Goal: Task Accomplishment & Management: Complete application form

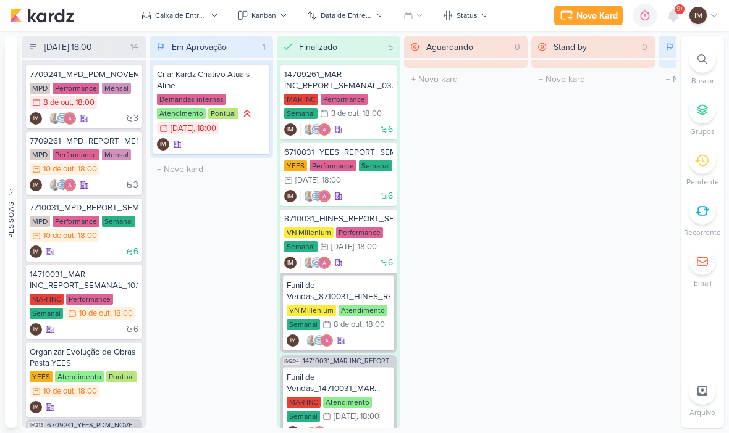
scroll to position [1, 0]
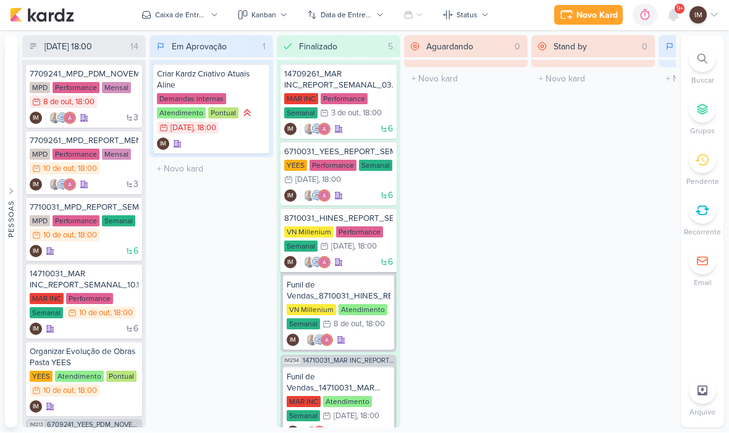
click at [705, 30] on div "Novo Kard Ctrl + k 0h0m Sessão desligada... Hoje 0h0m Semana 0h0m Mês 0h0m" at bounding box center [364, 15] width 709 height 31
click at [673, 22] on icon at bounding box center [673, 15] width 15 height 15
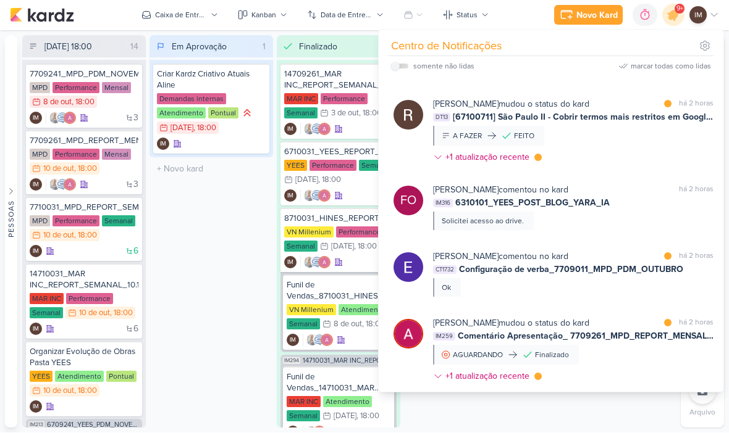
scroll to position [1202, 0]
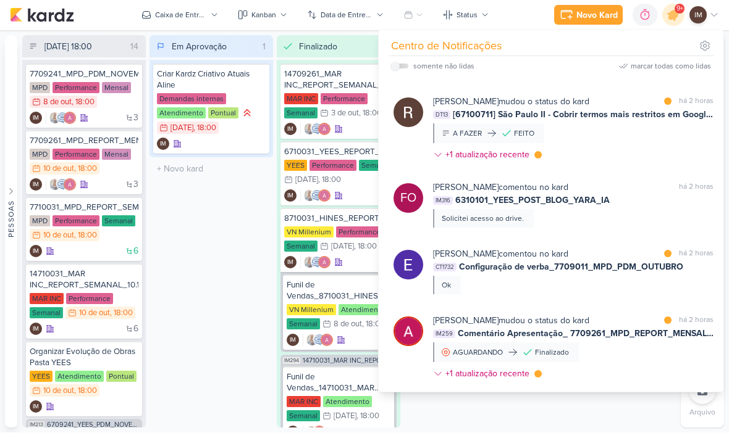
click at [621, 217] on div "Fabio Oliveira comentou no kard marcar como não lida há 2 horas IM316 6310101_Y…" at bounding box center [573, 205] width 280 height 47
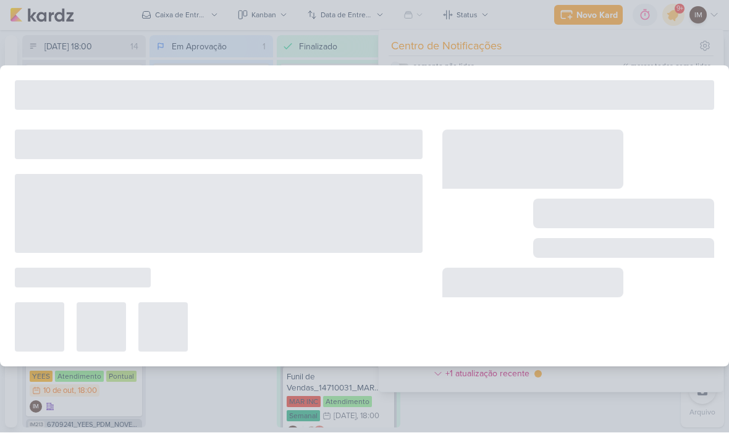
click at [632, 222] on div at bounding box center [623, 214] width 181 height 30
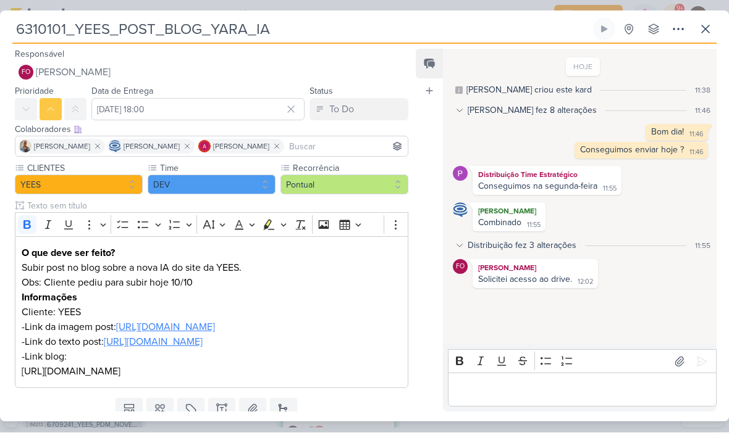
click at [76, 64] on button "FO Fabio Oliveira" at bounding box center [211, 73] width 393 height 22
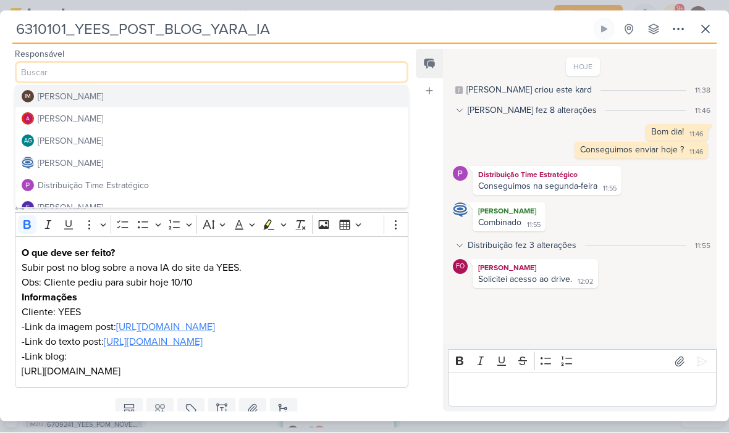
click at [59, 94] on div "[PERSON_NAME]" at bounding box center [70, 97] width 65 height 13
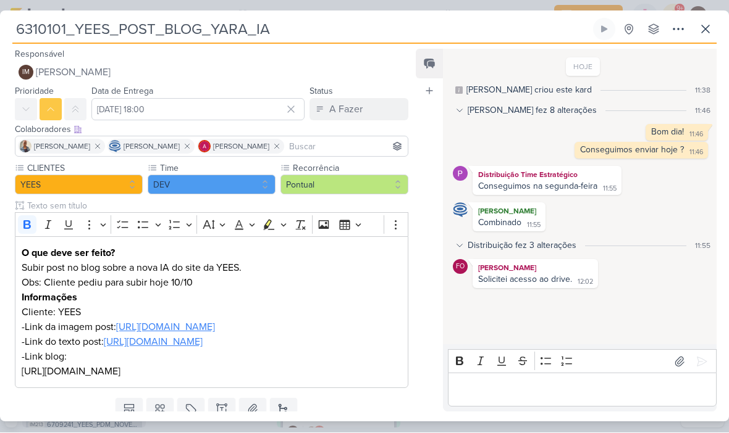
click at [579, 383] on p "Editor editing area: main" at bounding box center [582, 390] width 256 height 15
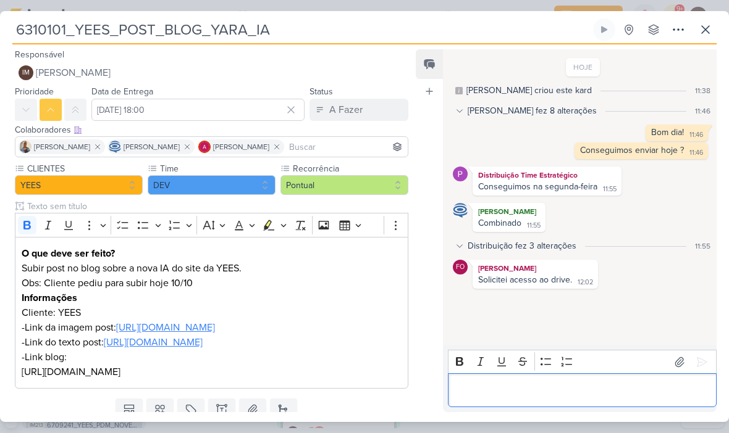
click at [465, 391] on p "Editor editing area: main" at bounding box center [582, 390] width 256 height 15
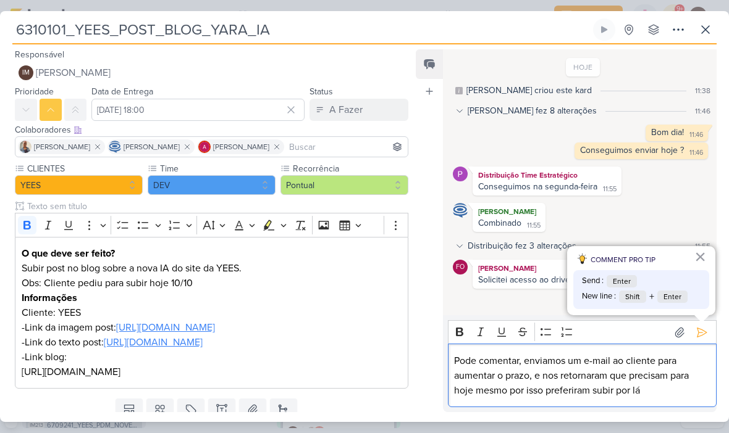
click at [531, 359] on p "Pode comentar, enviamos um e-mail ao cliente para aumentar o prazo, e nos retor…" at bounding box center [582, 376] width 256 height 44
click at [533, 358] on p "enviamos um e-mail ao cliente para aumentar o prazo, e nos retornaram que preci…" at bounding box center [582, 376] width 256 height 44
click at [485, 361] on p "enviamos um e-mail ao cliente para aumentar o prazo, e nos retornaram que preci…" at bounding box center [582, 376] width 256 height 44
click at [598, 395] on p "Enviamos um e-mail ao cliente para aumentar o prazo, e nos retornaram que preci…" at bounding box center [582, 376] width 256 height 44
click at [695, 335] on icon at bounding box center [701, 333] width 12 height 12
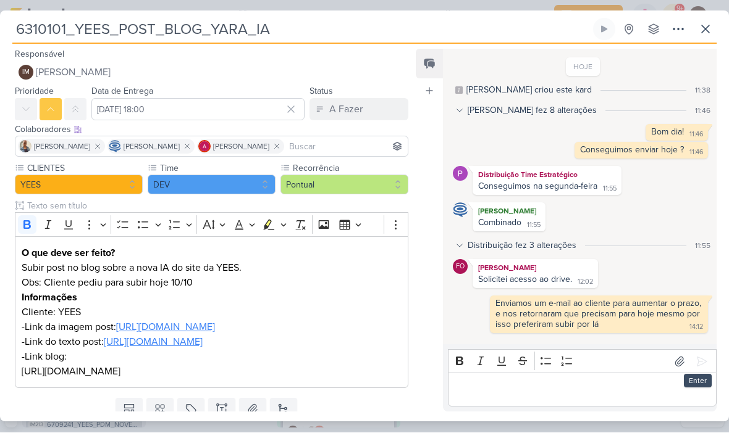
click at [343, 151] on input at bounding box center [345, 147] width 119 height 15
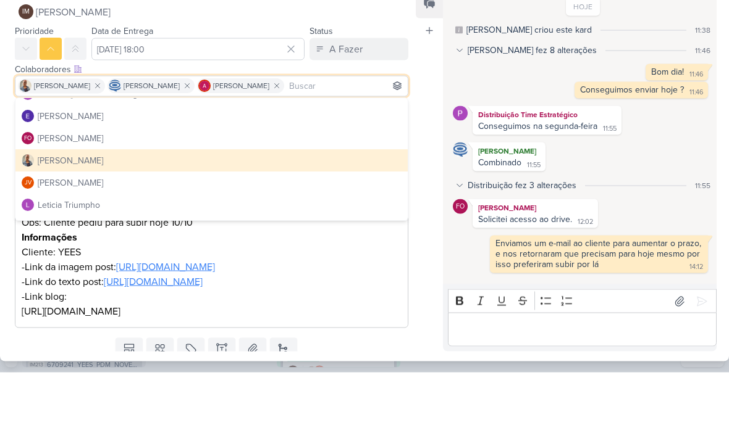
scroll to position [109, 0]
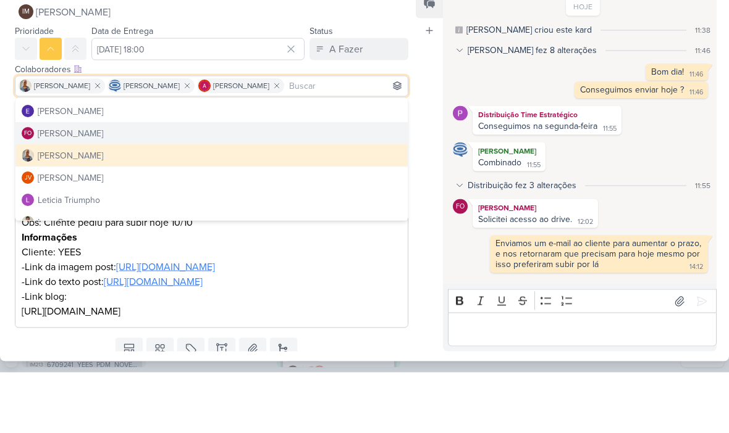
click at [247, 183] on button "FO Fabio Oliveira" at bounding box center [211, 194] width 392 height 22
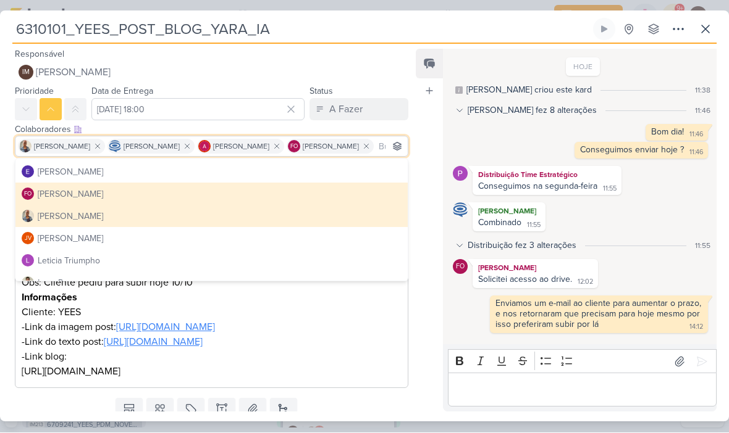
click at [378, 108] on button "A Fazer" at bounding box center [358, 110] width 99 height 22
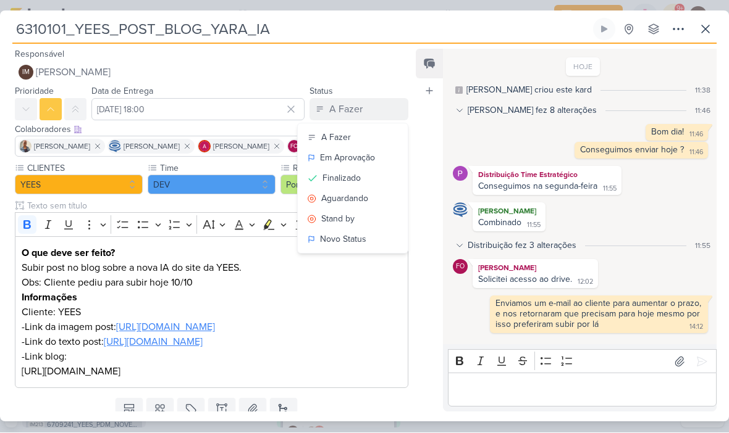
click at [366, 180] on button "Finalizado" at bounding box center [353, 179] width 110 height 20
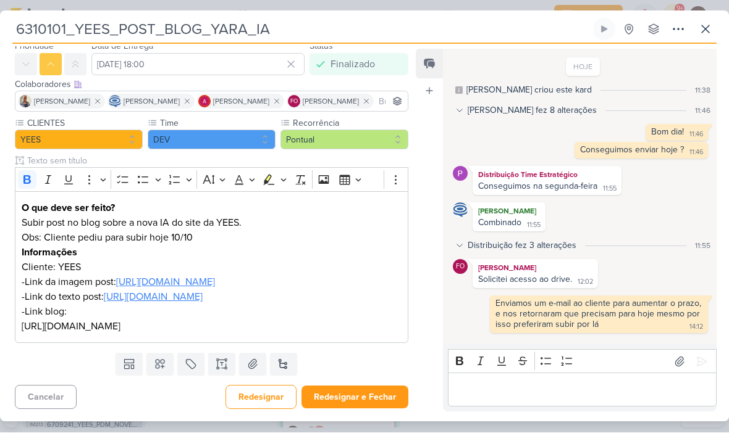
scroll to position [107, 0]
click at [370, 393] on button "Redesignar e Fechar" at bounding box center [354, 398] width 107 height 23
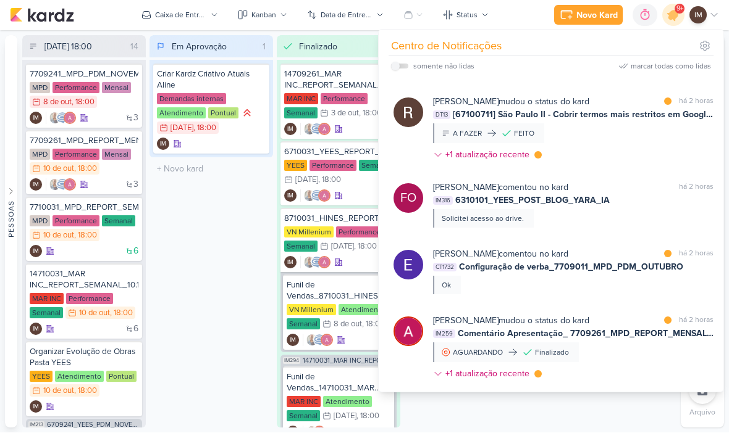
scroll to position [0, 0]
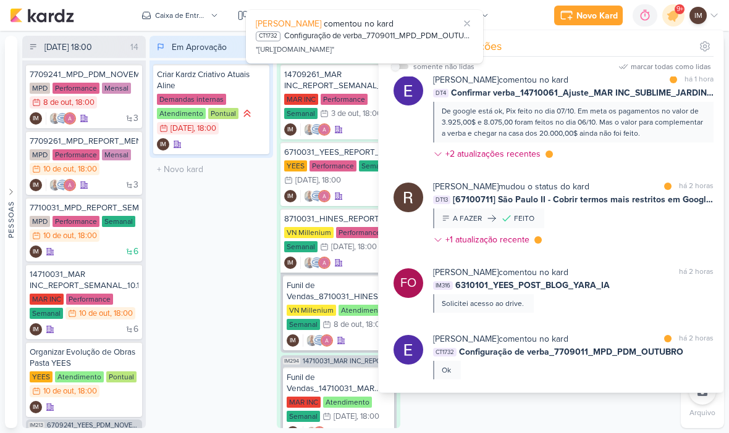
click at [204, 387] on div "Em Aprovação 1 Mover Para Esquerda Mover Para Direita Deletar Criar Kardz Criat…" at bounding box center [210, 232] width 123 height 393
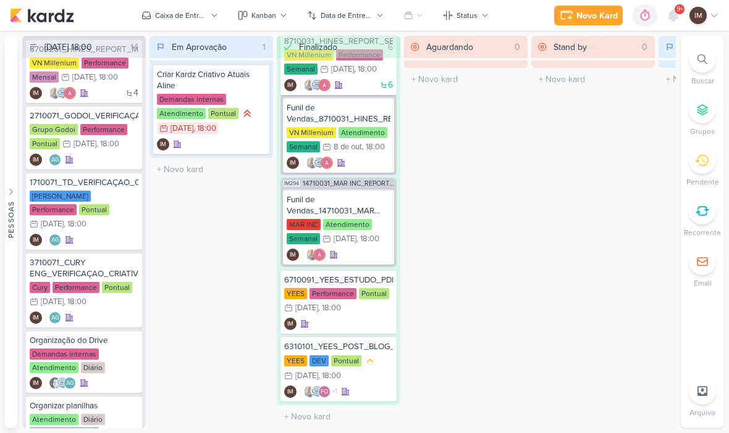
scroll to position [618, 0]
click at [590, 13] on div "Novo Kard" at bounding box center [596, 15] width 41 height 13
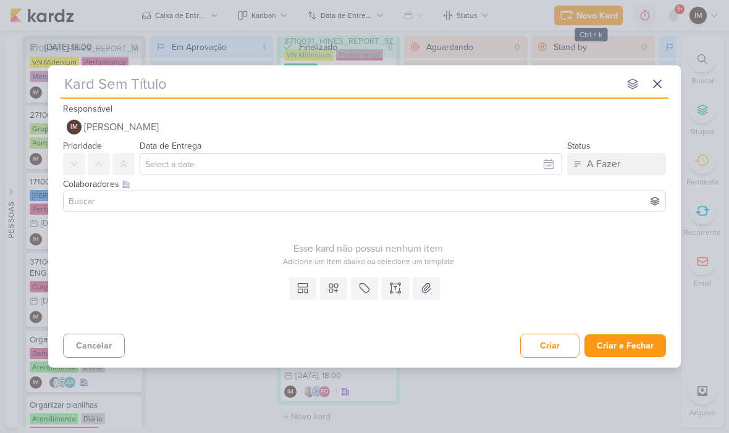
click at [71, 86] on input "text" at bounding box center [340, 84] width 558 height 22
click at [70, 85] on input "text" at bounding box center [340, 84] width 558 height 22
type input "6310092_YEES_POST_BLOG_VIRADA_DA_MARCA"
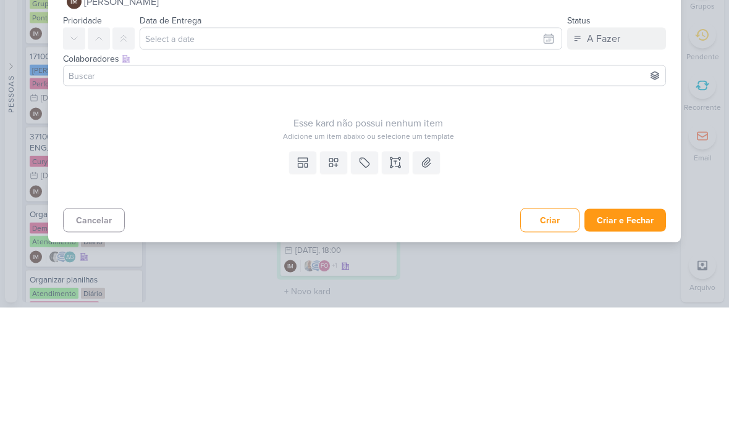
type input "6310092_YEES_POST_BLOG_VIRADA_DA_MARCA"
click at [399, 291] on icon at bounding box center [399, 292] width 2 height 2
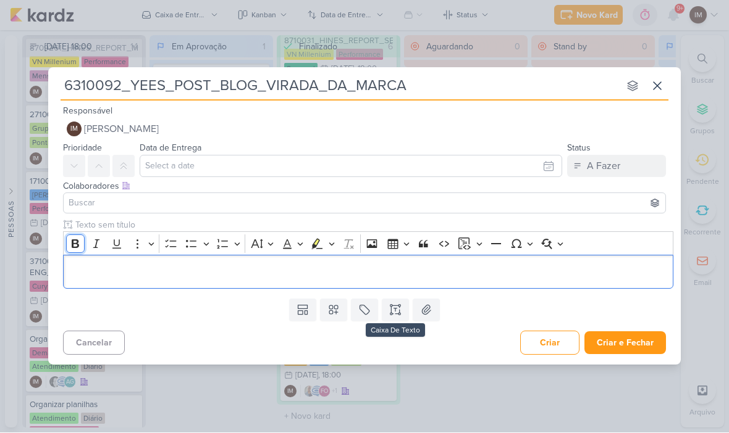
click at [77, 240] on icon "Editor toolbar" at bounding box center [75, 244] width 12 height 12
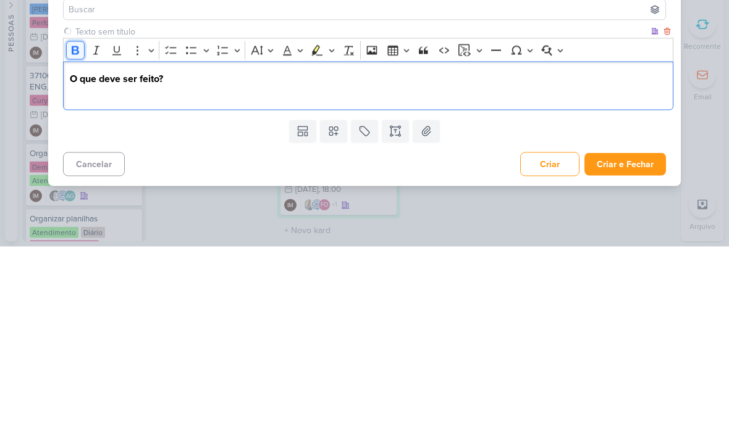
click at [78, 233] on icon "Editor toolbar" at bounding box center [75, 237] width 7 height 9
click at [261, 290] on div "O que deve ser feito? Subir post no blog sobre a evolução da" at bounding box center [368, 272] width 610 height 49
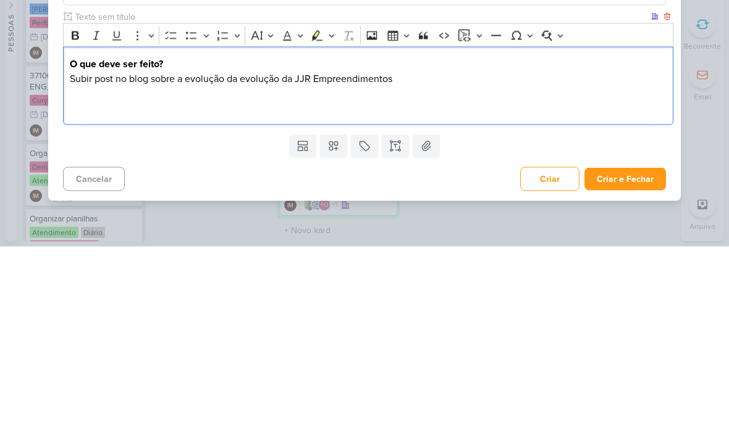
click at [255, 283] on p "Editor editing area: main" at bounding box center [368, 288] width 597 height 30
click at [208, 258] on p "Subir post no blog sobre a evolução da evolução da JJR Empreendimentos" at bounding box center [368, 265] width 597 height 15
click at [199, 258] on p "Subir post no blog sobre a evolu da evolução da JJR Empreendimentos" at bounding box center [368, 265] width 597 height 15
click at [212, 258] on p "Subir post no blog sobre a evolu da evolução da JJR Empreendimentos" at bounding box center [368, 265] width 597 height 15
click at [433, 258] on p "Subir post no blog sobre a evolução da JJR Empreendimentos" at bounding box center [368, 265] width 597 height 15
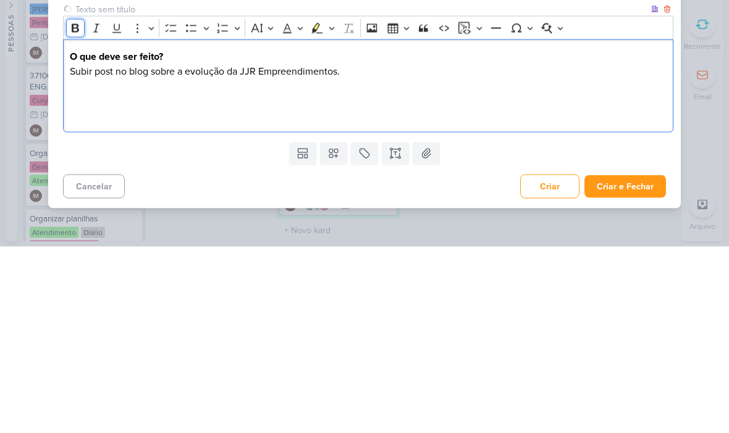
click at [76, 209] on icon "Editor toolbar" at bounding box center [75, 215] width 12 height 12
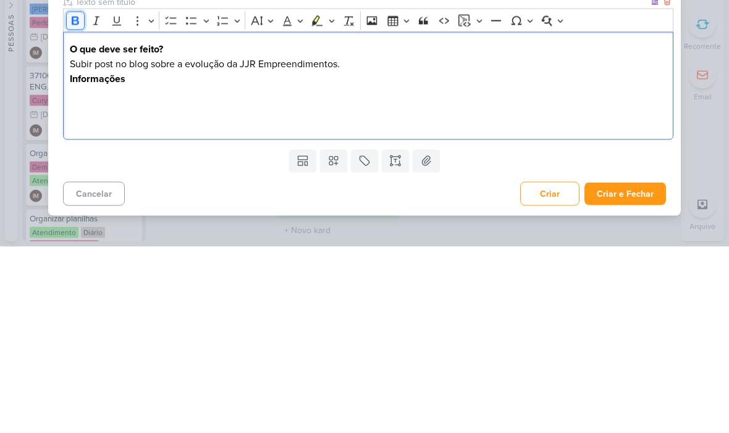
click at [71, 208] on icon "Editor toolbar" at bounding box center [75, 207] width 12 height 12
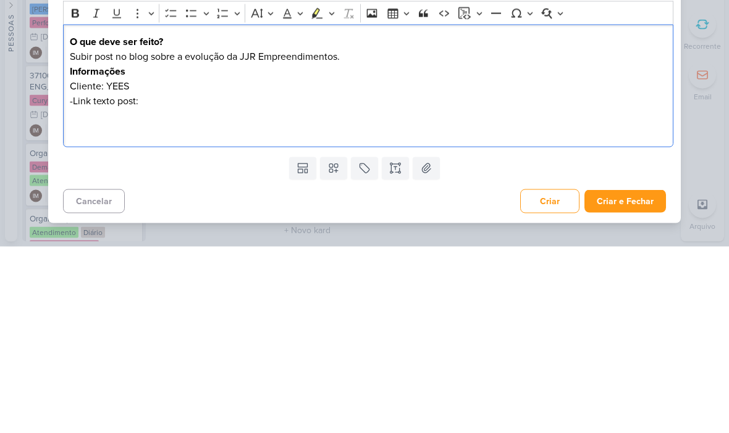
click at [146, 280] on p "-Link texto post:" at bounding box center [368, 287] width 597 height 15
click at [83, 295] on p "Editor editing area: main" at bounding box center [368, 310] width 597 height 30
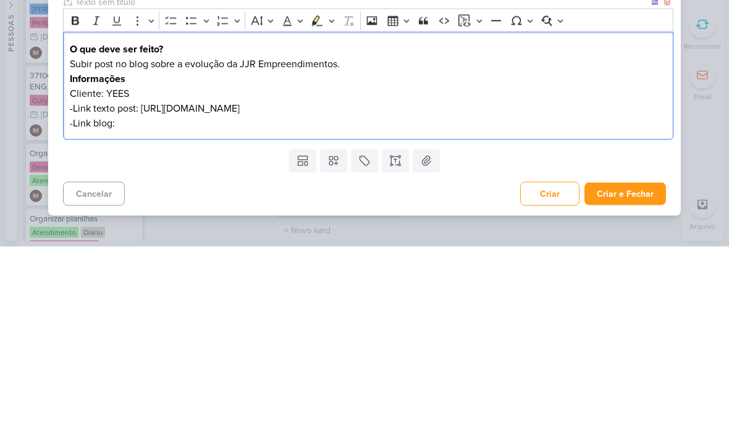
click at [123, 219] on div "O que deve ser feito? Subir post no blog sobre a evolução da JJR Empreendimento…" at bounding box center [368, 273] width 610 height 108
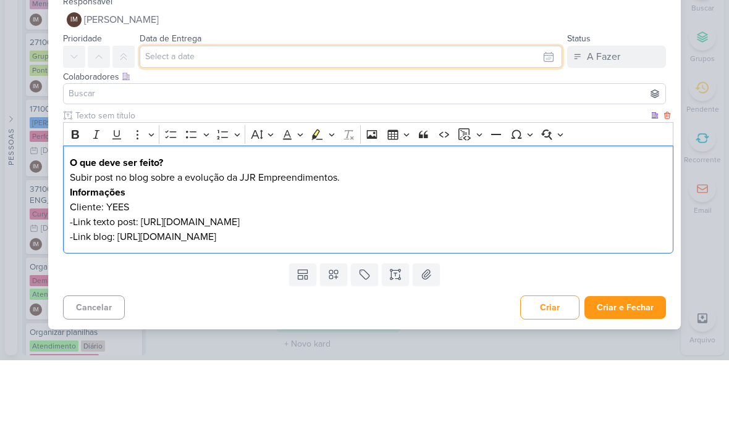
click at [532, 119] on input "text" at bounding box center [351, 130] width 422 height 22
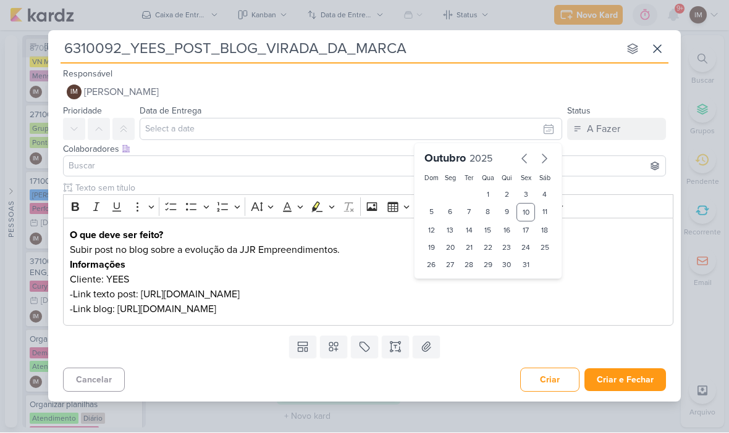
click at [510, 227] on div "16" at bounding box center [506, 230] width 19 height 17
type input "16 de outubro de 2025 às 23:59"
click at [343, 425] on div "6310092_YEES_POST_BLOG_VIRADA_DA_MARCA nenhum grupo disponível esc Responsável …" at bounding box center [364, 216] width 729 height 433
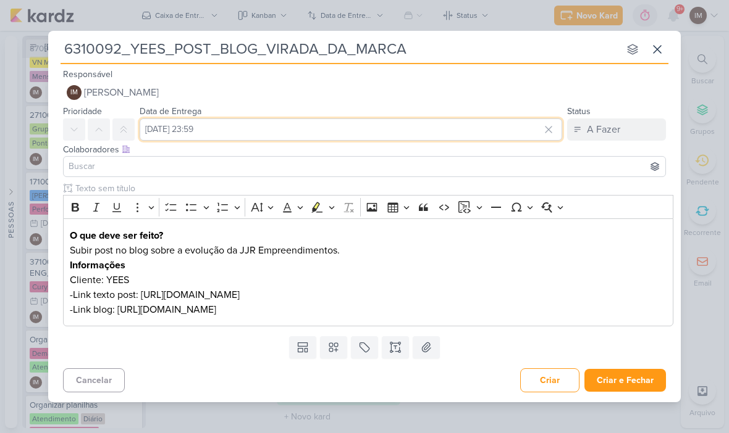
click at [438, 139] on input "16 de outubro de 2025 às 23:59" at bounding box center [351, 130] width 422 height 22
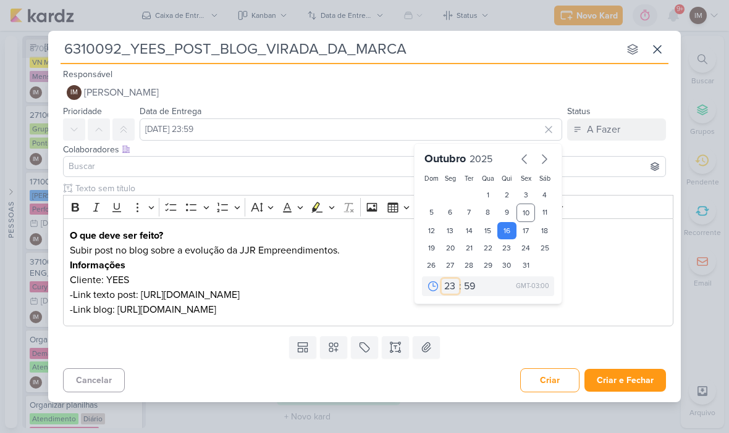
click at [451, 284] on select "00 01 02 03 04 05 06 07 08 09 10 11 12 13 14 15 16 17 18 19 20 21 22 23" at bounding box center [449, 286] width 17 height 15
select select "18"
type input "16 de outubro de 2025 às 18:59"
click at [471, 280] on select "00 05 10 15 20 25 30 35 40 45 50 55 59" at bounding box center [469, 286] width 17 height 15
select select "0"
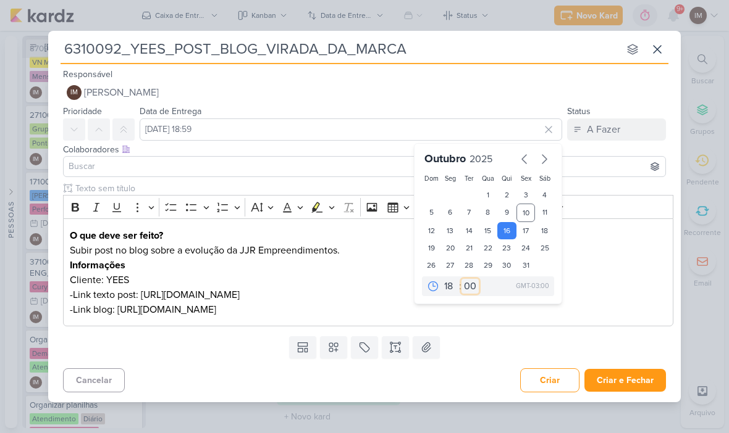
type input "16 de outubro de 2025 às 18:00"
click at [375, 249] on p "Subir post no blog sobre a evolução da JJR Empreendimentos." at bounding box center [368, 250] width 597 height 15
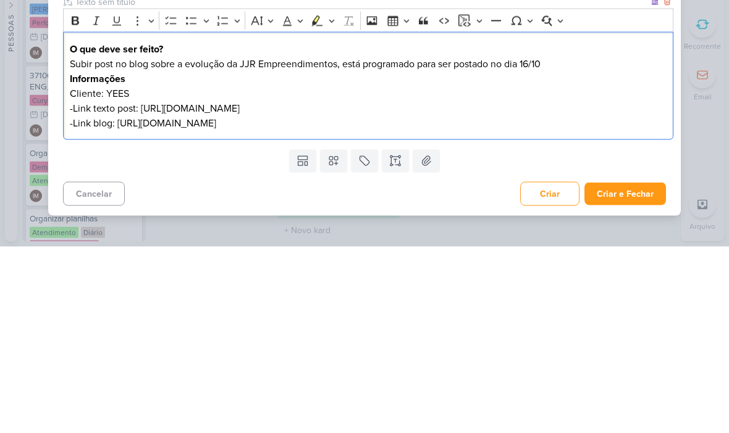
click at [595, 332] on div "Templates Campos Personalizados Marcadores Caixa De Texto Anexo" at bounding box center [364, 348] width 632 height 32
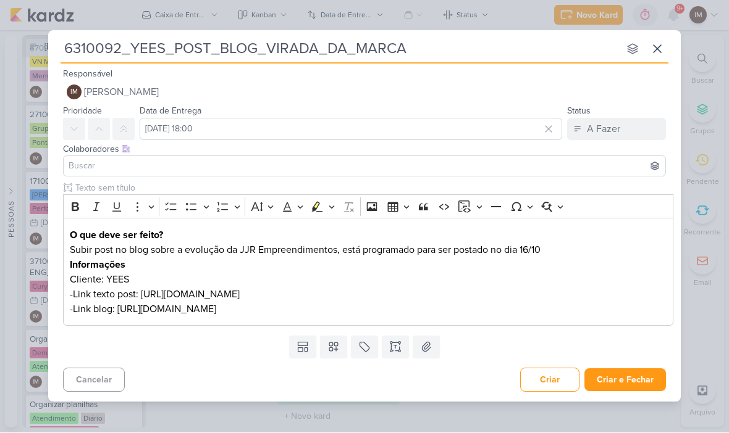
click at [533, 100] on button "IM Isabella Machado Guimarães" at bounding box center [364, 93] width 603 height 22
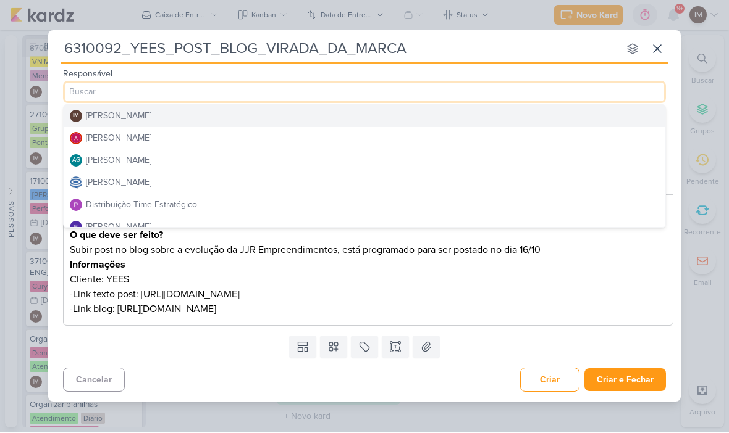
click at [466, 210] on button "Distribuição Time Estratégico" at bounding box center [364, 205] width 601 height 22
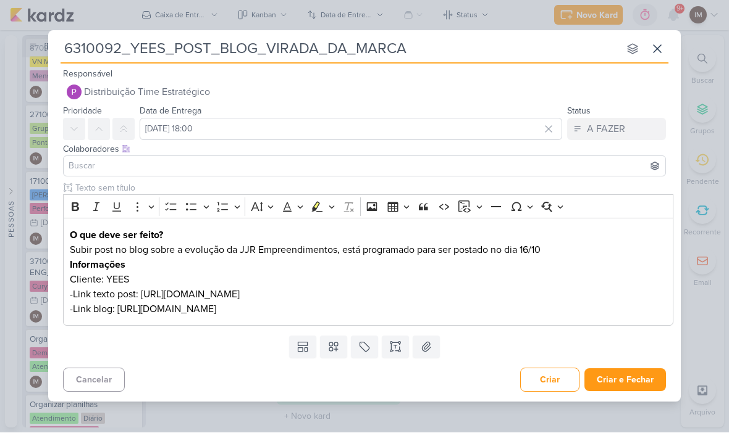
click at [490, 165] on input at bounding box center [364, 166] width 596 height 15
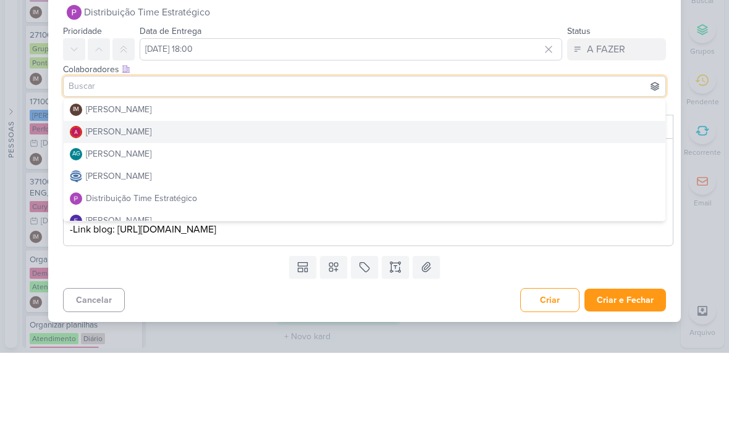
click at [491, 201] on button "Alessandra Gomes" at bounding box center [364, 212] width 601 height 22
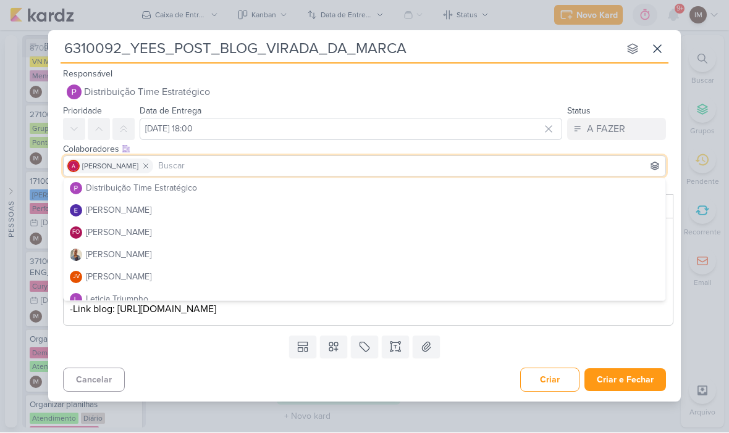
scroll to position [85, 0]
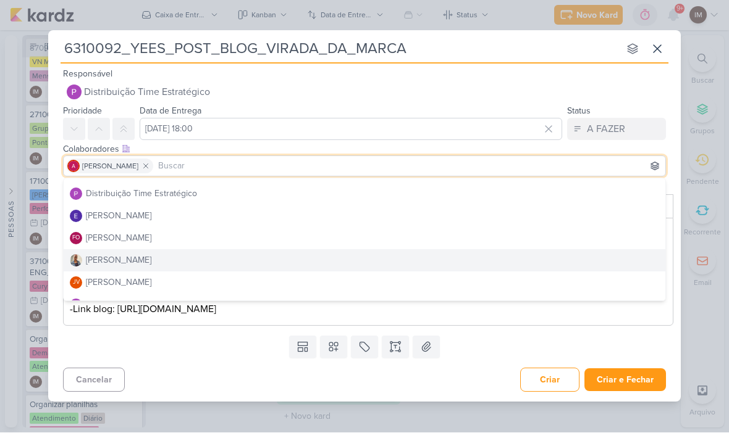
click at [429, 261] on button "Iara Santos" at bounding box center [364, 261] width 601 height 22
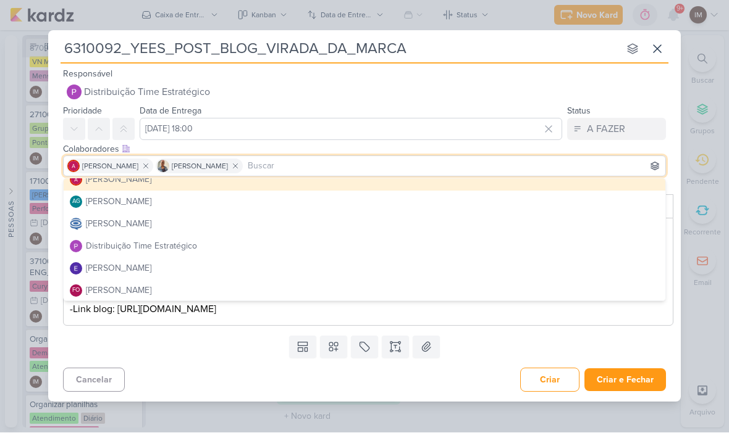
scroll to position [23, 0]
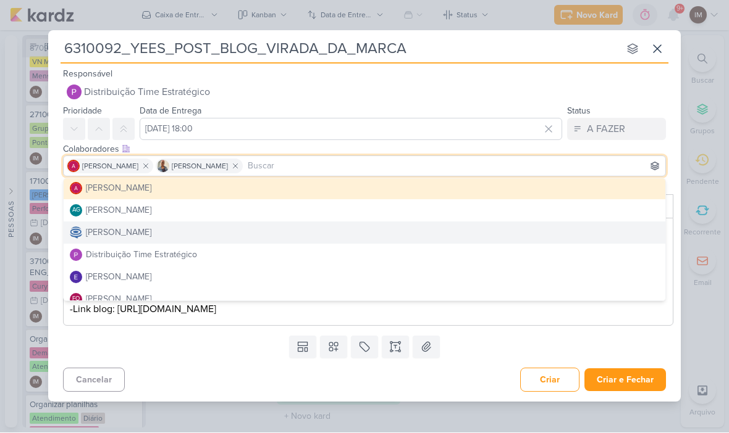
click at [443, 235] on button "Caroline Traven De Andrade" at bounding box center [364, 233] width 601 height 22
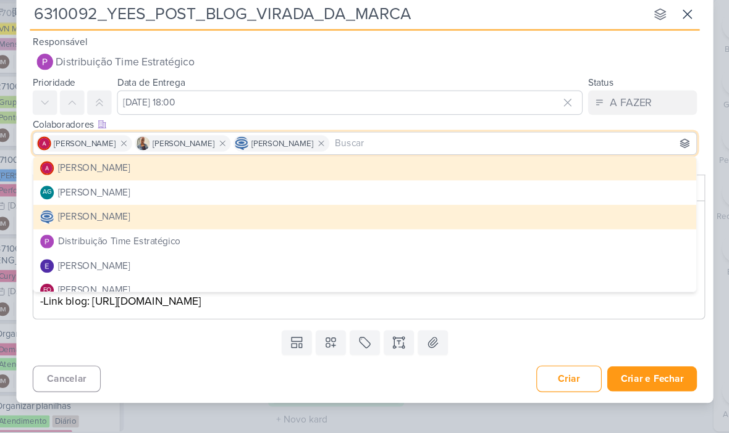
click at [448, 332] on div "Templates Campos Personalizados Marcadores Caixa De Texto Anexo" at bounding box center [364, 348] width 632 height 32
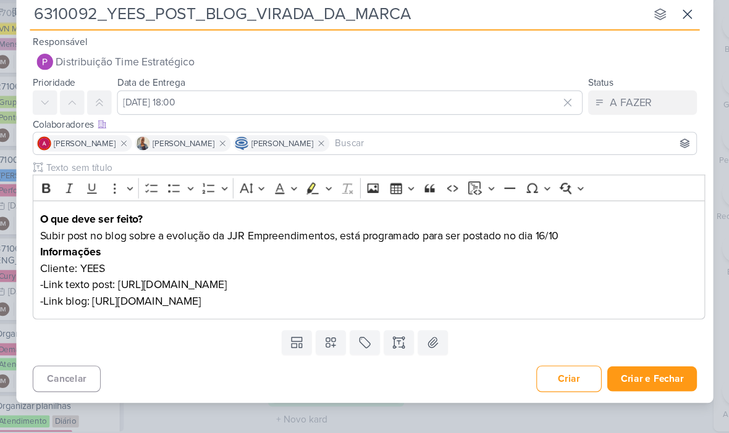
click at [327, 341] on icon at bounding box center [333, 347] width 12 height 12
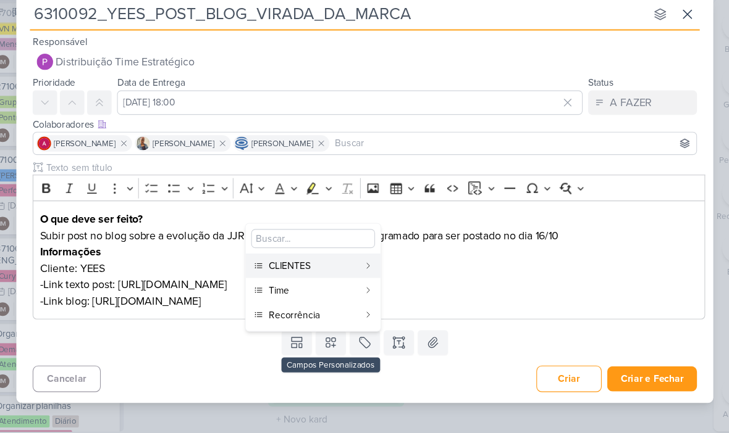
click at [328, 267] on button "CLIENTES" at bounding box center [317, 278] width 122 height 22
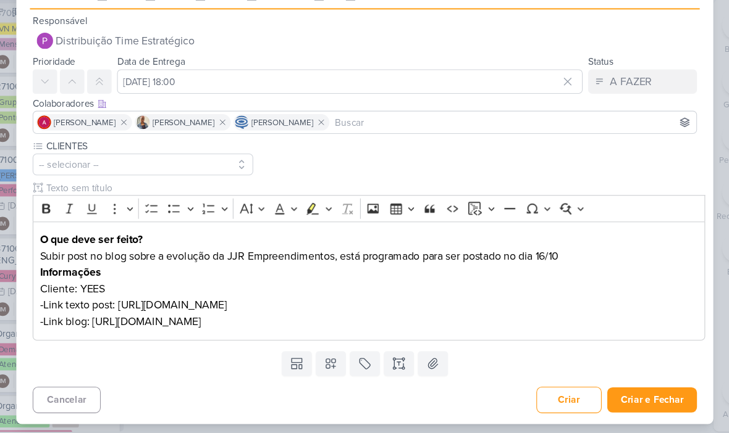
click at [329, 362] on icon at bounding box center [333, 366] width 9 height 9
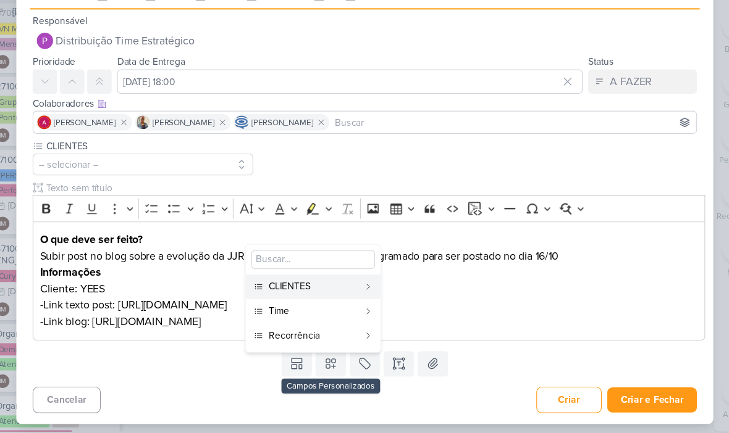
click at [309, 308] on button "Time" at bounding box center [317, 319] width 122 height 22
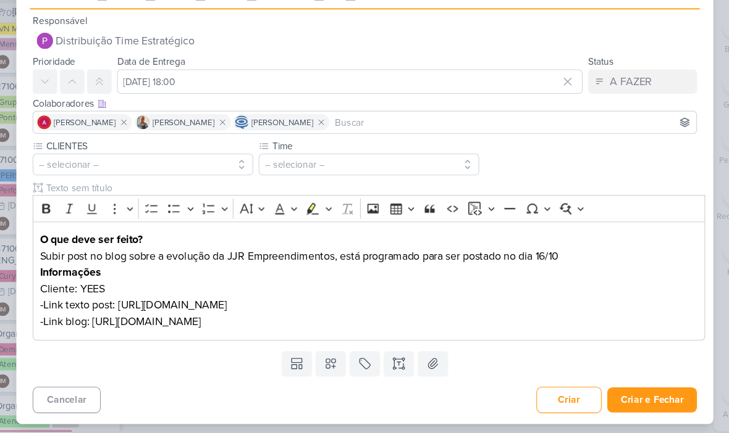
click at [320, 356] on button at bounding box center [333, 367] width 27 height 22
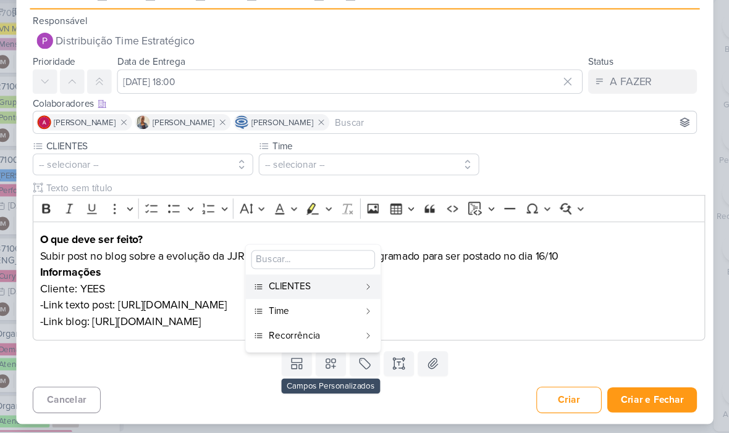
click at [341, 330] on button "Recorrência" at bounding box center [317, 341] width 122 height 22
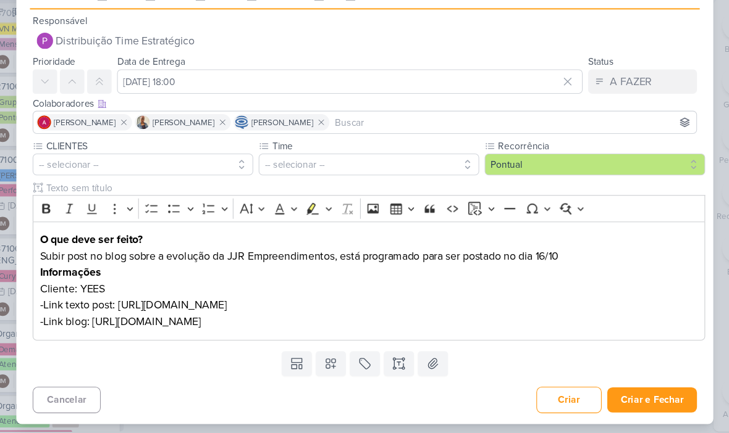
click at [71, 176] on button "-- selecionar --" at bounding box center [163, 186] width 200 height 20
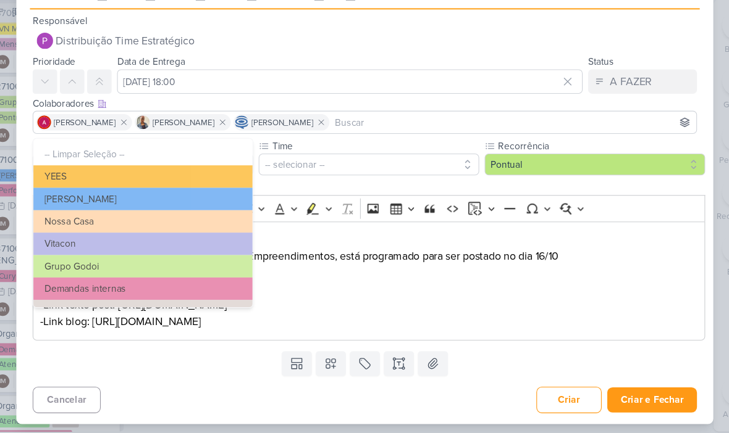
click at [64, 186] on button "YEES" at bounding box center [163, 196] width 199 height 20
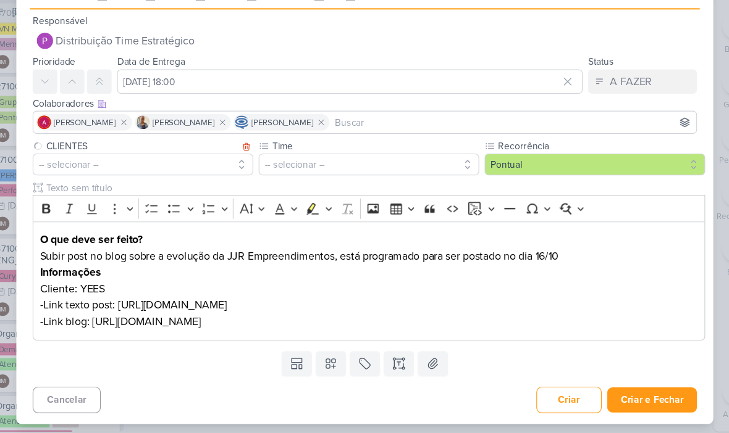
click at [399, 176] on button "-- selecionar --" at bounding box center [368, 186] width 200 height 20
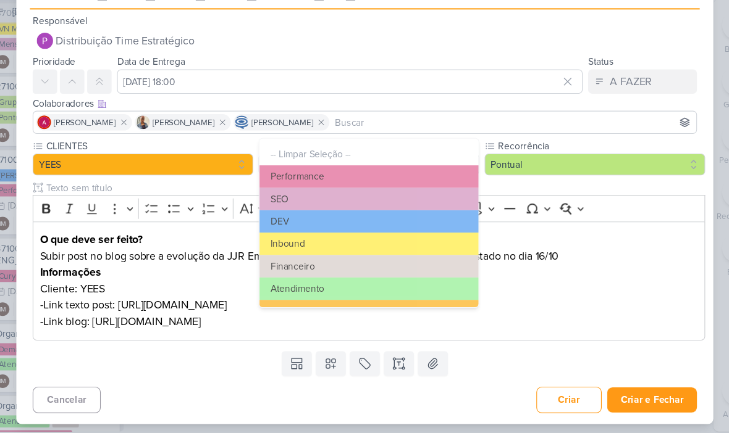
click at [366, 227] on button "DEV" at bounding box center [368, 237] width 199 height 20
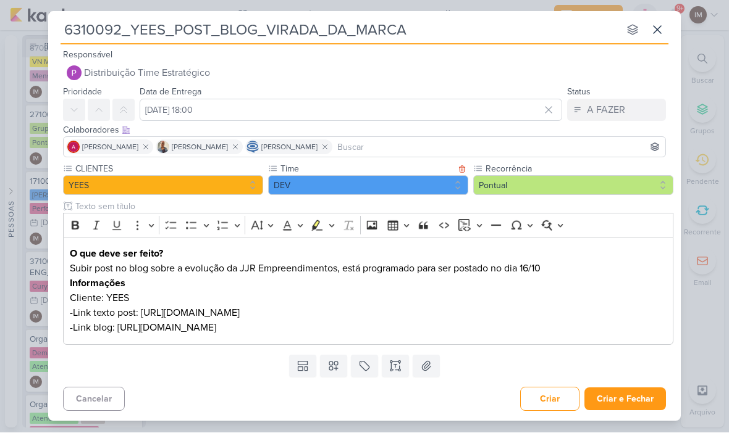
click at [548, 262] on p "Subir post no blog sobre a evolução da JJR Empreendimentos, está programado par…" at bounding box center [368, 269] width 597 height 15
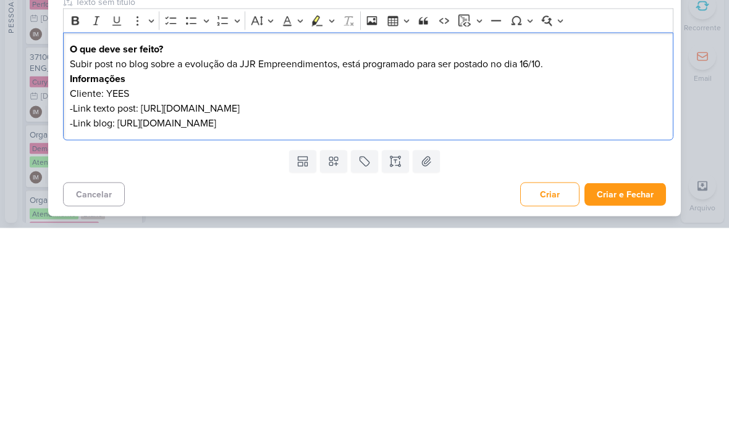
click at [466, 351] on div "Templates Campos Personalizados CLIENTES YEES Teixeira Duarte MPD" at bounding box center [364, 367] width 632 height 32
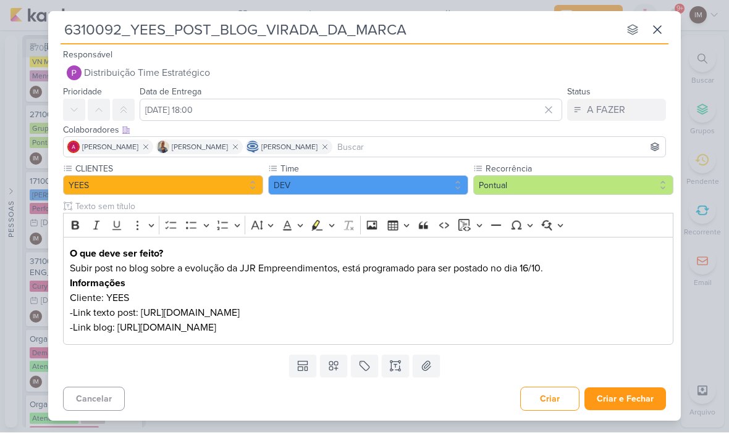
click at [637, 396] on button "Criar e Fechar" at bounding box center [625, 399] width 82 height 23
